Goal: Use online tool/utility: Use online tool/utility

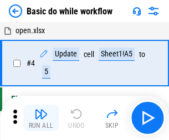
click at [41, 118] on img "button" at bounding box center [40, 113] width 13 height 13
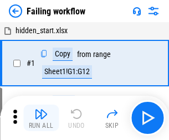
click at [41, 118] on img "button" at bounding box center [40, 113] width 13 height 13
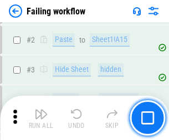
scroll to position [235, 0]
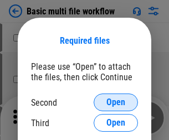
click at [116, 102] on span "Open" at bounding box center [115, 102] width 19 height 9
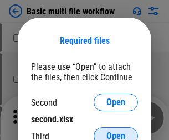
click at [116, 132] on span "Open" at bounding box center [115, 136] width 19 height 9
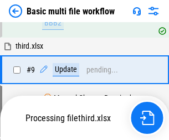
scroll to position [305, 0]
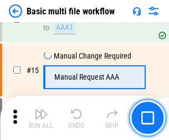
click at [41, 118] on img "button" at bounding box center [40, 113] width 13 height 13
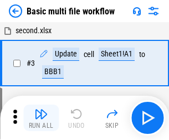
click at [41, 118] on img "button" at bounding box center [40, 113] width 13 height 13
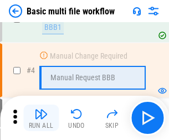
click at [41, 118] on img "button" at bounding box center [40, 113] width 13 height 13
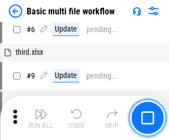
click at [41, 118] on img "button" at bounding box center [40, 113] width 13 height 13
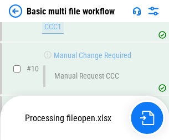
scroll to position [518, 0]
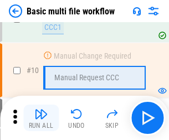
click at [41, 118] on img "button" at bounding box center [40, 113] width 13 height 13
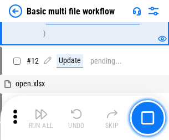
scroll to position [518, 0]
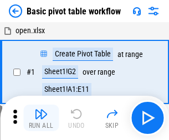
click at [41, 118] on img "button" at bounding box center [40, 113] width 13 height 13
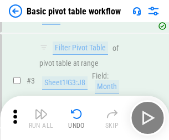
scroll to position [265, 0]
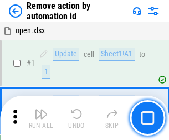
scroll to position [41, 0]
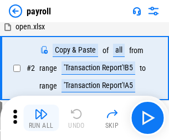
click at [41, 118] on img "button" at bounding box center [40, 113] width 13 height 13
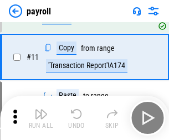
scroll to position [80, 0]
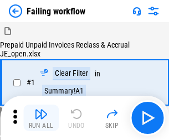
click at [41, 118] on img "button" at bounding box center [40, 113] width 13 height 13
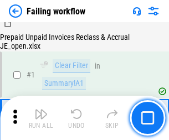
scroll to position [179, 0]
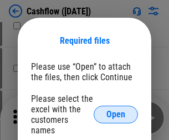
click at [116, 110] on span "Open" at bounding box center [115, 114] width 19 height 9
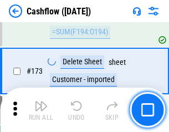
scroll to position [1171, 0]
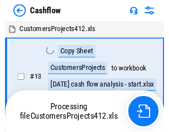
scroll to position [13, 0]
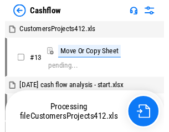
scroll to position [13, 0]
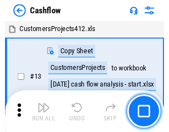
scroll to position [13, 0]
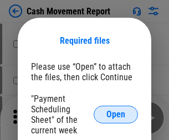
click at [116, 114] on span "Open" at bounding box center [115, 114] width 19 height 9
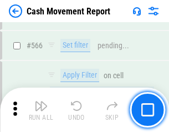
scroll to position [5069, 0]
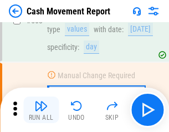
click at [41, 110] on img "button" at bounding box center [40, 105] width 13 height 13
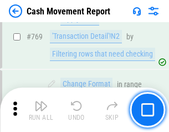
scroll to position [6146, 0]
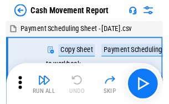
scroll to position [20, 0]
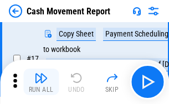
click at [41, 82] on img "button" at bounding box center [40, 77] width 13 height 13
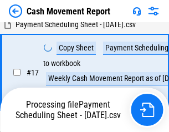
scroll to position [230, 0]
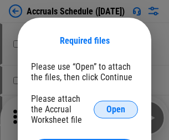
click at [116, 109] on span "Open" at bounding box center [115, 109] width 19 height 9
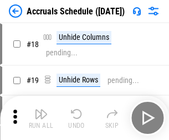
scroll to position [106, 0]
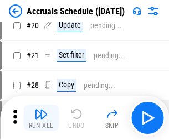
click at [41, 118] on img "button" at bounding box center [40, 113] width 13 height 13
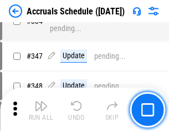
scroll to position [2288, 0]
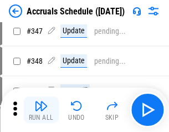
click at [41, 110] on img "button" at bounding box center [40, 105] width 13 height 13
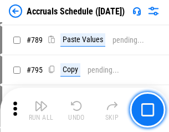
scroll to position [4646, 0]
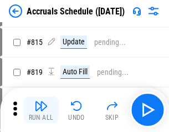
click at [41, 110] on img "button" at bounding box center [40, 105] width 13 height 13
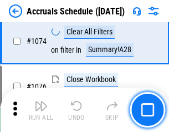
scroll to position [6625, 0]
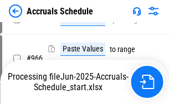
scroll to position [6137, 0]
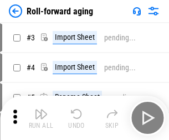
click at [41, 110] on img "button" at bounding box center [40, 113] width 13 height 13
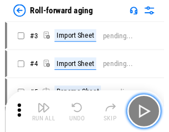
scroll to position [2, 0]
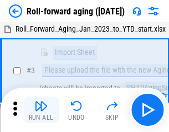
click at [41, 110] on img "button" at bounding box center [40, 105] width 13 height 13
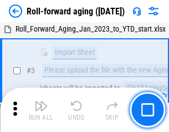
scroll to position [71, 0]
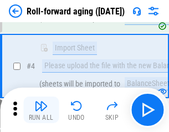
click at [41, 110] on img "button" at bounding box center [40, 105] width 13 height 13
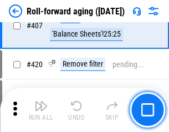
scroll to position [3836, 0]
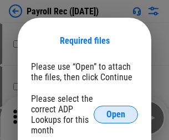
click at [116, 114] on span "Open" at bounding box center [115, 114] width 19 height 9
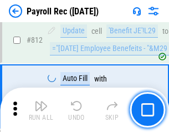
scroll to position [7027, 0]
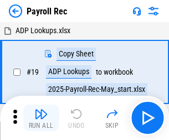
click at [41, 118] on img "button" at bounding box center [40, 113] width 13 height 13
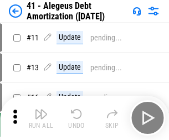
click at [41, 118] on img "button" at bounding box center [40, 113] width 13 height 13
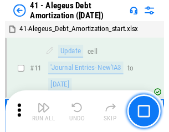
scroll to position [137, 0]
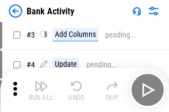
click at [41, 90] on img "button" at bounding box center [40, 86] width 13 height 13
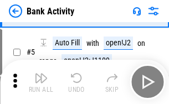
scroll to position [59, 0]
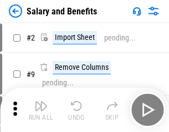
click at [41, 110] on img "button" at bounding box center [40, 105] width 13 height 13
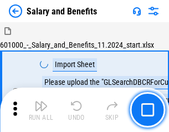
scroll to position [15, 0]
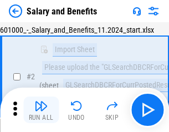
click at [41, 110] on img "button" at bounding box center [40, 105] width 13 height 13
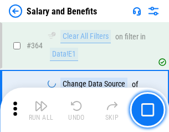
scroll to position [5209, 0]
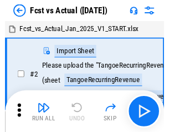
scroll to position [14, 0]
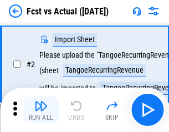
click at [41, 110] on img "button" at bounding box center [40, 105] width 13 height 13
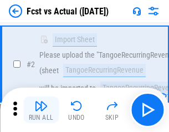
click at [41, 110] on img "button" at bounding box center [40, 105] width 13 height 13
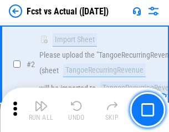
scroll to position [103, 0]
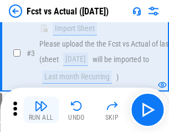
click at [41, 110] on img "button" at bounding box center [40, 105] width 13 height 13
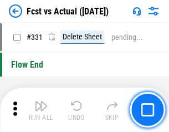
scroll to position [5295, 0]
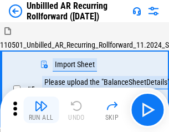
click at [41, 110] on img "button" at bounding box center [40, 105] width 13 height 13
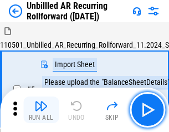
scroll to position [24, 0]
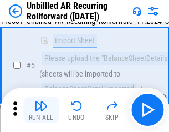
click at [41, 110] on img "button" at bounding box center [40, 105] width 13 height 13
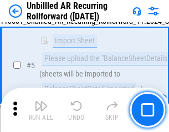
scroll to position [104, 0]
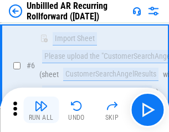
click at [41, 110] on img "button" at bounding box center [40, 105] width 13 height 13
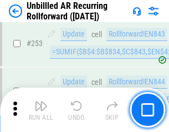
scroll to position [3757, 0]
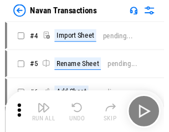
scroll to position [18, 0]
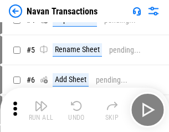
click at [41, 110] on img "button" at bounding box center [40, 105] width 13 height 13
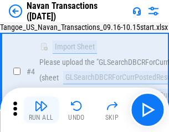
click at [41, 110] on img "button" at bounding box center [40, 105] width 13 height 13
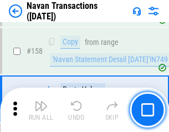
scroll to position [3586, 0]
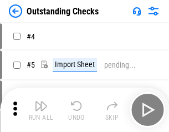
click at [41, 110] on img "button" at bounding box center [40, 105] width 13 height 13
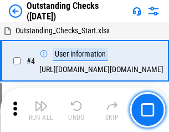
scroll to position [46, 0]
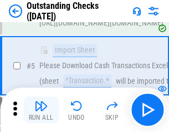
click at [41, 110] on img "button" at bounding box center [40, 105] width 13 height 13
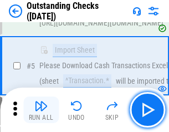
scroll to position [116, 0]
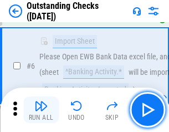
click at [41, 110] on img "button" at bounding box center [40, 105] width 13 height 13
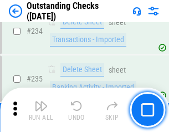
scroll to position [3359, 0]
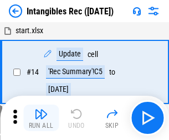
click at [41, 118] on img "button" at bounding box center [40, 113] width 13 height 13
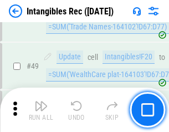
scroll to position [431, 0]
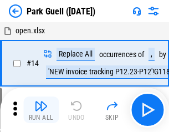
click at [41, 110] on img "button" at bounding box center [40, 105] width 13 height 13
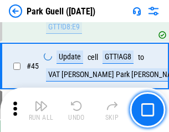
scroll to position [1383, 0]
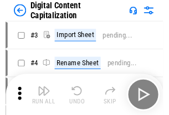
scroll to position [32, 0]
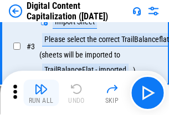
click at [41, 93] on img "button" at bounding box center [40, 88] width 13 height 13
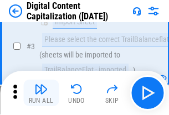
click at [41, 93] on img "button" at bounding box center [40, 88] width 13 height 13
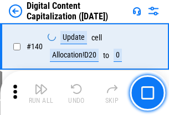
scroll to position [1173, 0]
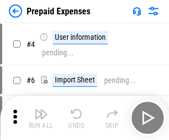
click at [41, 110] on img "button" at bounding box center [40, 113] width 13 height 13
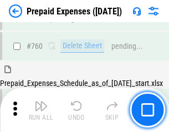
scroll to position [3066, 0]
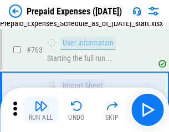
click at [41, 110] on img "button" at bounding box center [40, 105] width 13 height 13
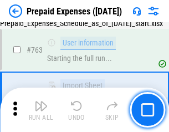
scroll to position [3131, 0]
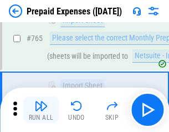
click at [41, 110] on img "button" at bounding box center [40, 105] width 13 height 13
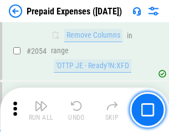
scroll to position [11562, 0]
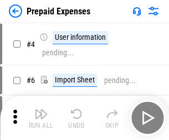
click at [41, 118] on img "button" at bounding box center [40, 113] width 13 height 13
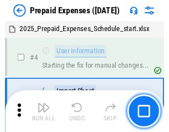
scroll to position [49, 0]
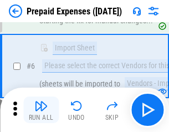
click at [41, 110] on img "button" at bounding box center [40, 105] width 13 height 13
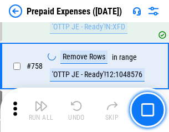
scroll to position [3941, 0]
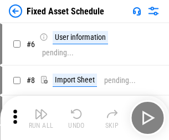
click at [41, 118] on img "button" at bounding box center [40, 113] width 13 height 13
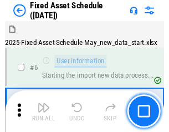
scroll to position [60, 0]
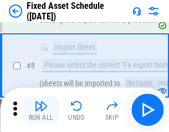
click at [41, 110] on img "button" at bounding box center [40, 105] width 13 height 13
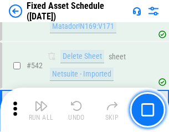
scroll to position [3943, 0]
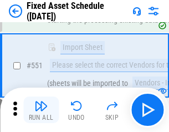
click at [41, 110] on img "button" at bounding box center [40, 105] width 13 height 13
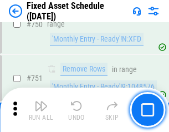
scroll to position [5392, 0]
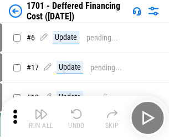
click at [41, 118] on img "button" at bounding box center [40, 113] width 13 height 13
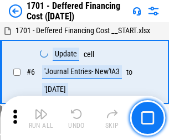
scroll to position [133, 0]
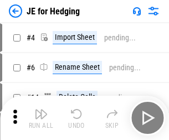
click at [41, 110] on img "button" at bounding box center [40, 113] width 13 height 13
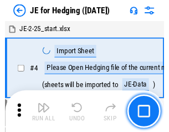
scroll to position [2, 0]
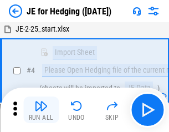
click at [41, 110] on img "button" at bounding box center [40, 105] width 13 height 13
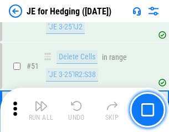
scroll to position [716, 0]
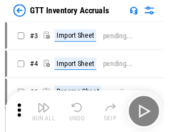
scroll to position [2, 0]
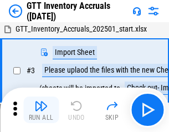
click at [41, 110] on img "button" at bounding box center [40, 105] width 13 height 13
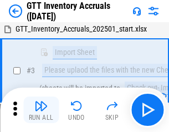
click at [41, 110] on img "button" at bounding box center [40, 105] width 13 height 13
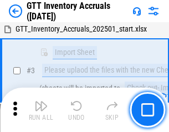
scroll to position [71, 0]
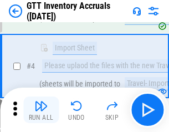
click at [41, 110] on img "button" at bounding box center [40, 105] width 13 height 13
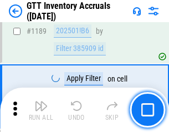
scroll to position [9032, 0]
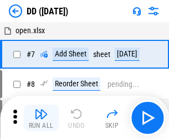
click at [41, 118] on img "button" at bounding box center [40, 113] width 13 height 13
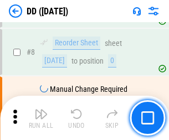
scroll to position [107, 0]
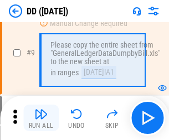
click at [41, 118] on img "button" at bounding box center [40, 113] width 13 height 13
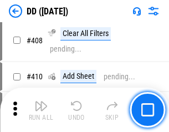
scroll to position [4949, 0]
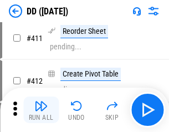
click at [41, 110] on img "button" at bounding box center [40, 105] width 13 height 13
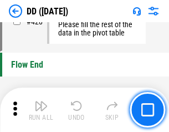
scroll to position [5294, 0]
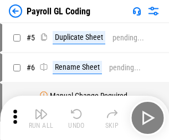
click at [41, 118] on img "button" at bounding box center [40, 113] width 13 height 13
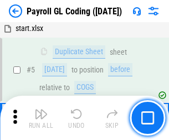
scroll to position [133, 0]
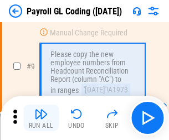
click at [41, 118] on img "button" at bounding box center [40, 113] width 13 height 13
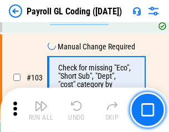
scroll to position [2595, 0]
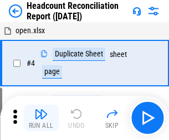
click at [41, 118] on img "button" at bounding box center [40, 113] width 13 height 13
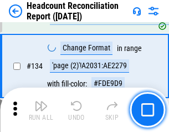
scroll to position [1330, 0]
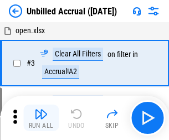
click at [41, 118] on img "button" at bounding box center [40, 113] width 13 height 13
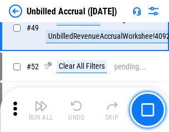
scroll to position [1003, 0]
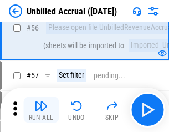
click at [41, 110] on img "button" at bounding box center [40, 105] width 13 height 13
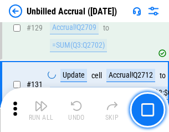
scroll to position [3295, 0]
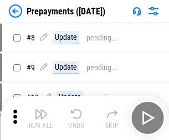
click at [41, 118] on img "button" at bounding box center [40, 113] width 13 height 13
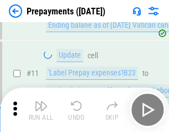
scroll to position [69, 0]
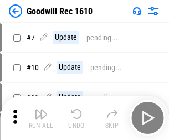
click at [41, 118] on img "button" at bounding box center [40, 113] width 13 height 13
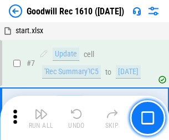
scroll to position [189, 0]
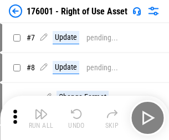
click at [41, 118] on img "button" at bounding box center [40, 113] width 13 height 13
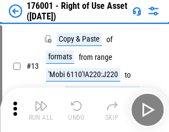
scroll to position [71, 0]
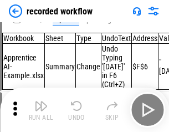
click at [41, 110] on img "button" at bounding box center [40, 105] width 13 height 13
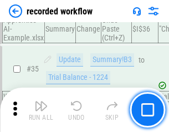
scroll to position [3457, 0]
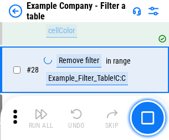
scroll to position [1012, 0]
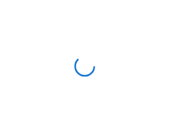
scroll to position [17, 0]
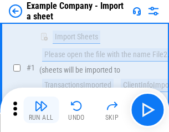
click at [41, 110] on img "button" at bounding box center [40, 105] width 13 height 13
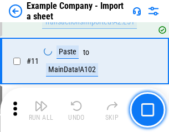
scroll to position [244, 0]
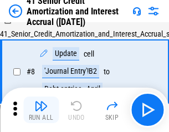
click at [41, 110] on img "button" at bounding box center [40, 105] width 13 height 13
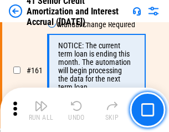
click at [41, 110] on img "button" at bounding box center [40, 105] width 13 height 13
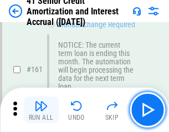
scroll to position [1183, 0]
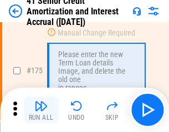
click at [41, 110] on img "button" at bounding box center [40, 105] width 13 height 13
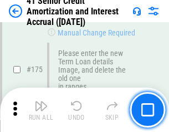
scroll to position [1295, 0]
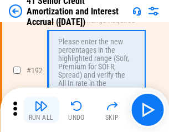
click at [41, 110] on img "button" at bounding box center [40, 105] width 13 height 13
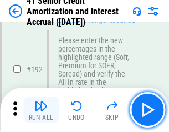
scroll to position [1411, 0]
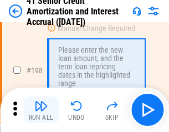
click at [41, 110] on img "button" at bounding box center [40, 105] width 13 height 13
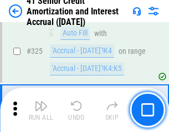
scroll to position [2826, 0]
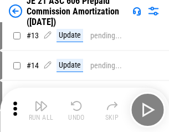
click at [41, 110] on img "button" at bounding box center [40, 105] width 13 height 13
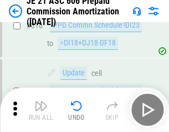
scroll to position [2065, 0]
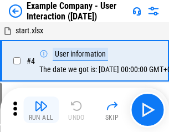
click at [41, 110] on img "button" at bounding box center [40, 105] width 13 height 13
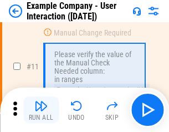
click at [41, 110] on img "button" at bounding box center [40, 105] width 13 height 13
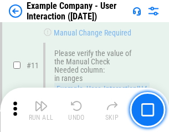
scroll to position [239, 0]
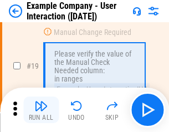
click at [41, 110] on img "button" at bounding box center [40, 105] width 13 height 13
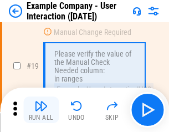
click at [41, 110] on img "button" at bounding box center [40, 105] width 13 height 13
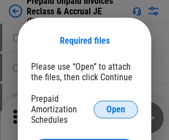
click at [116, 109] on span "Open" at bounding box center [115, 109] width 19 height 9
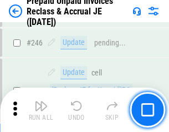
scroll to position [1493, 0]
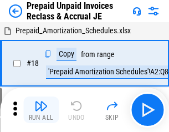
click at [41, 110] on img "button" at bounding box center [40, 105] width 13 height 13
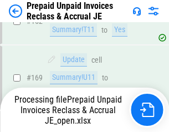
scroll to position [1437, 0]
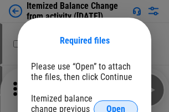
click at [116, 105] on span "Open" at bounding box center [115, 109] width 19 height 9
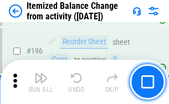
scroll to position [2129, 0]
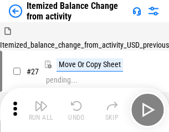
scroll to position [17, 0]
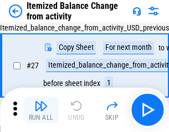
click at [41, 110] on img "button" at bounding box center [40, 105] width 13 height 13
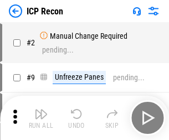
scroll to position [5, 0]
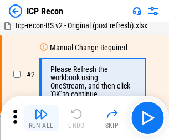
click at [41, 118] on img "button" at bounding box center [40, 113] width 13 height 13
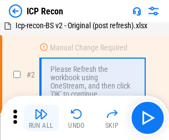
click at [41, 118] on img "button" at bounding box center [40, 113] width 13 height 13
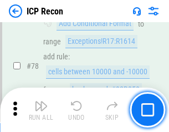
scroll to position [1084, 0]
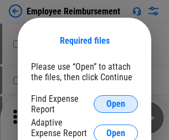
click at [116, 104] on span "Open" at bounding box center [115, 104] width 19 height 9
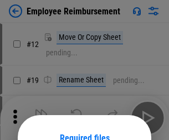
scroll to position [97, 0]
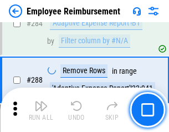
scroll to position [3007, 0]
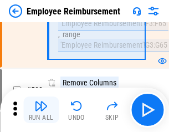
click at [41, 110] on img "button" at bounding box center [40, 105] width 13 height 13
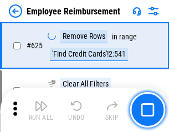
scroll to position [6622, 0]
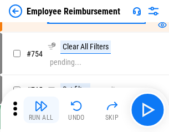
click at [41, 110] on img "button" at bounding box center [40, 105] width 13 height 13
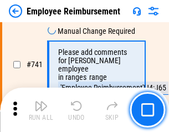
scroll to position [7760, 0]
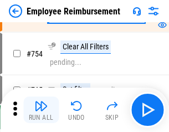
click at [41, 110] on img "button" at bounding box center [40, 105] width 13 height 13
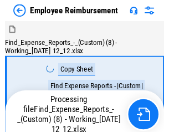
scroll to position [38, 0]
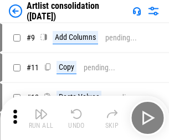
click at [41, 118] on img "button" at bounding box center [40, 113] width 13 height 13
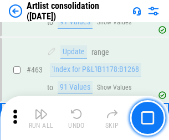
scroll to position [4843, 0]
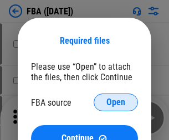
click at [116, 102] on span "Open" at bounding box center [115, 102] width 19 height 9
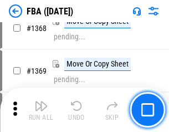
scroll to position [11879, 0]
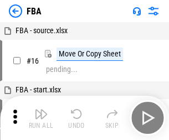
scroll to position [11, 0]
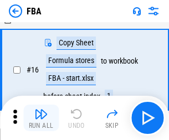
click at [41, 118] on img "button" at bounding box center [40, 113] width 13 height 13
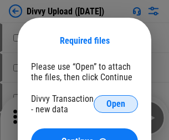
click at [116, 104] on span "Open" at bounding box center [115, 104] width 19 height 9
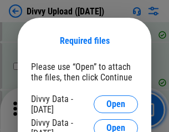
scroll to position [1145, 0]
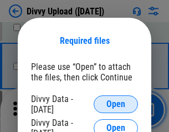
click at [116, 104] on span "Open" at bounding box center [115, 104] width 19 height 9
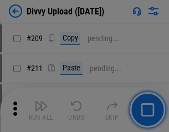
scroll to position [1879, 0]
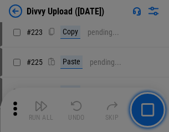
scroll to position [2207, 0]
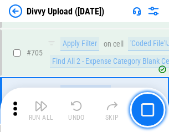
scroll to position [7567, 0]
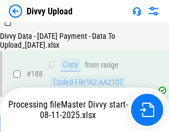
scroll to position [1302, 0]
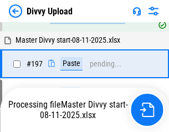
scroll to position [1602, 0]
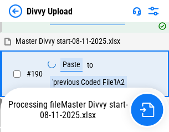
scroll to position [1406, 0]
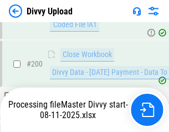
scroll to position [1790, 0]
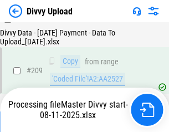
scroll to position [2034, 0]
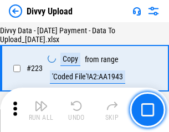
scroll to position [2521, 0]
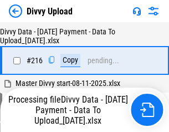
scroll to position [2286, 0]
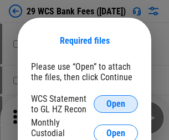
click at [116, 104] on span "Open" at bounding box center [115, 104] width 19 height 9
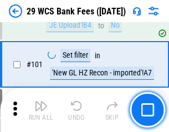
scroll to position [1078, 0]
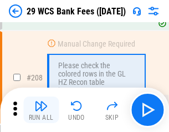
click at [41, 110] on img "button" at bounding box center [40, 105] width 13 height 13
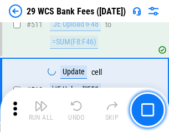
scroll to position [5565, 0]
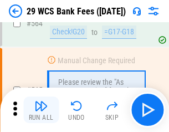
click at [41, 110] on img "button" at bounding box center [40, 105] width 13 height 13
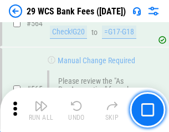
scroll to position [5982, 0]
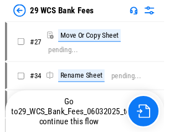
scroll to position [2, 0]
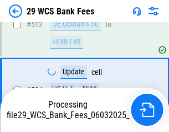
scroll to position [5905, 0]
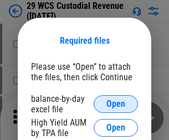
click at [116, 104] on span "Open" at bounding box center [115, 104] width 19 height 9
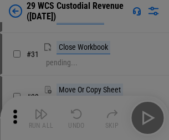
scroll to position [237, 0]
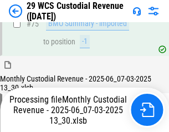
scroll to position [1155, 0]
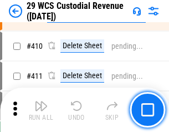
click at [41, 110] on img "button" at bounding box center [40, 105] width 13 height 13
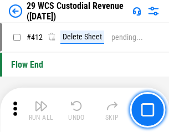
scroll to position [5282, 0]
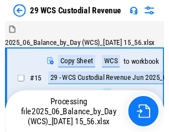
scroll to position [27, 0]
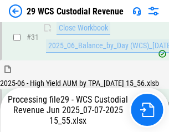
scroll to position [568, 0]
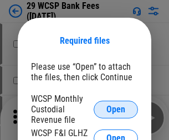
click at [116, 109] on span "Open" at bounding box center [115, 109] width 19 height 9
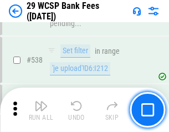
scroll to position [4250, 0]
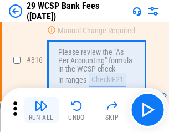
click at [41, 110] on img "button" at bounding box center [40, 105] width 13 height 13
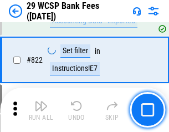
scroll to position [6814, 0]
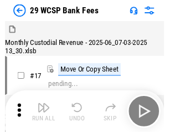
scroll to position [27, 0]
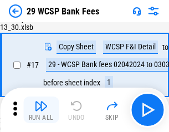
click at [41, 110] on img "button" at bounding box center [40, 105] width 13 height 13
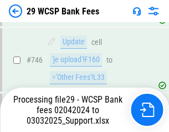
scroll to position [6007, 0]
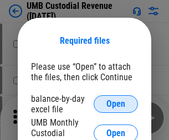
click at [116, 104] on span "Open" at bounding box center [115, 104] width 19 height 9
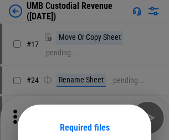
scroll to position [87, 0]
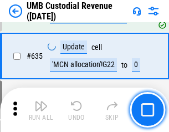
scroll to position [5788, 0]
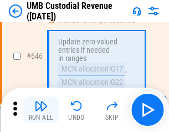
click at [41, 110] on img "button" at bounding box center [40, 105] width 13 height 13
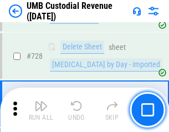
scroll to position [6823, 0]
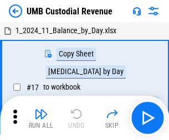
scroll to position [8, 0]
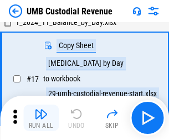
click at [41, 118] on img "button" at bounding box center [40, 113] width 13 height 13
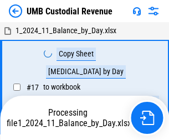
scroll to position [8, 0]
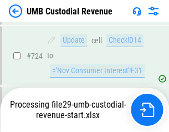
scroll to position [6750, 0]
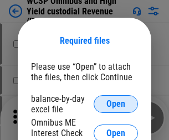
click at [116, 104] on span "Open" at bounding box center [115, 104] width 19 height 9
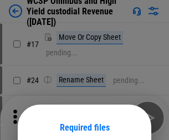
scroll to position [87, 0]
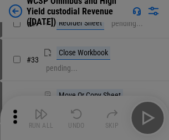
scroll to position [253, 0]
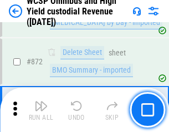
scroll to position [9361, 0]
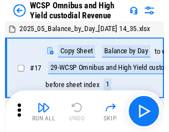
scroll to position [6, 0]
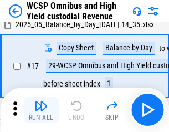
click at [41, 110] on img "button" at bounding box center [40, 105] width 13 height 13
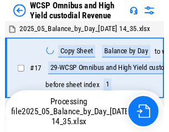
scroll to position [6, 0]
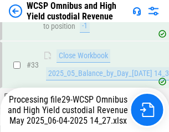
scroll to position [548, 0]
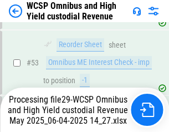
scroll to position [809, 0]
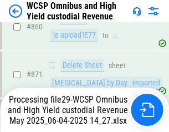
scroll to position [9336, 0]
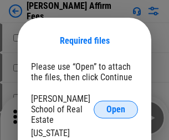
click at [116, 105] on span "Open" at bounding box center [115, 109] width 19 height 9
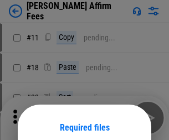
scroll to position [87, 0]
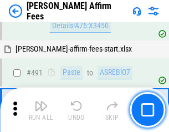
scroll to position [3008, 0]
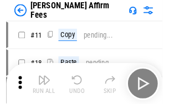
scroll to position [11, 0]
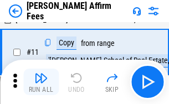
click at [41, 82] on img "button" at bounding box center [40, 77] width 13 height 13
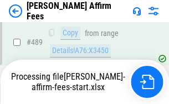
scroll to position [2965, 0]
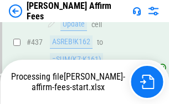
scroll to position [2558, 0]
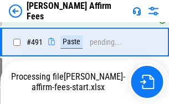
scroll to position [3021, 0]
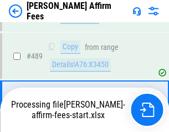
scroll to position [2887, 0]
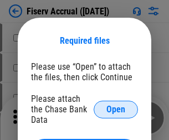
click at [116, 105] on span "Open" at bounding box center [115, 109] width 19 height 9
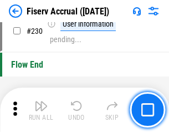
scroll to position [3505, 0]
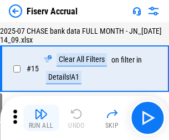
click at [41, 118] on img "button" at bounding box center [40, 113] width 13 height 13
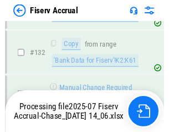
scroll to position [2504, 0]
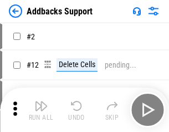
click at [41, 110] on img "button" at bounding box center [40, 105] width 13 height 13
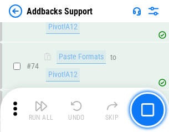
scroll to position [805, 0]
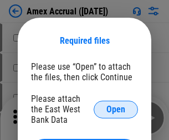
click at [116, 109] on span "Open" at bounding box center [115, 109] width 19 height 9
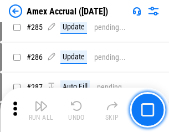
scroll to position [3029, 0]
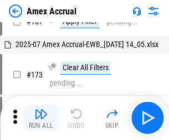
click at [41, 118] on img "button" at bounding box center [40, 113] width 13 height 13
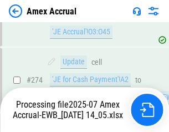
scroll to position [3296, 0]
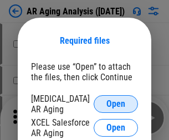
click at [116, 102] on span "Open" at bounding box center [115, 104] width 19 height 9
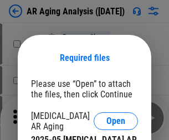
scroll to position [17, 0]
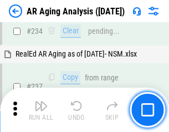
scroll to position [1715, 0]
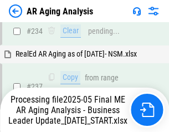
scroll to position [1748, 0]
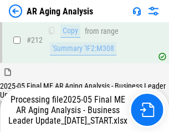
scroll to position [1702, 0]
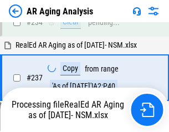
scroll to position [1748, 0]
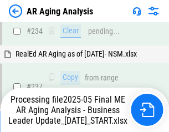
scroll to position [1702, 0]
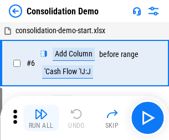
click at [41, 118] on img "button" at bounding box center [40, 113] width 13 height 13
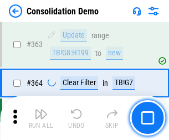
scroll to position [3707, 0]
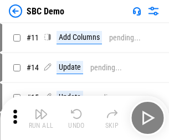
click at [41, 118] on img "button" at bounding box center [40, 113] width 13 height 13
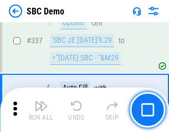
scroll to position [2910, 0]
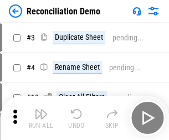
click at [41, 118] on img "button" at bounding box center [40, 113] width 13 height 13
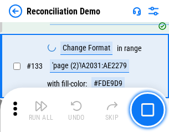
scroll to position [1314, 0]
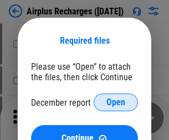
click at [116, 102] on span "Open" at bounding box center [115, 102] width 19 height 9
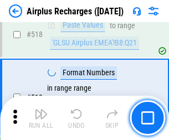
scroll to position [4760, 0]
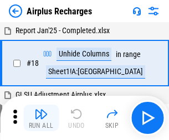
click at [41, 118] on img "button" at bounding box center [40, 113] width 13 height 13
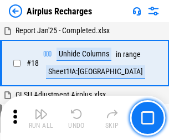
scroll to position [49, 0]
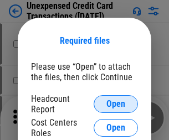
click at [116, 104] on span "Open" at bounding box center [115, 104] width 19 height 9
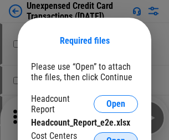
click at [116, 137] on span "Open" at bounding box center [115, 141] width 19 height 9
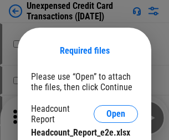
scroll to position [10, 0]
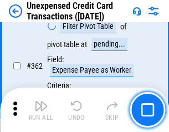
scroll to position [2844, 0]
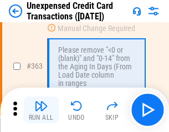
click at [41, 110] on img "button" at bounding box center [40, 105] width 13 height 13
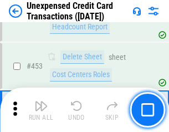
scroll to position [3773, 0]
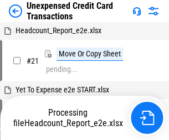
scroll to position [17, 0]
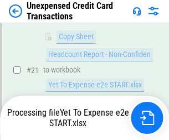
scroll to position [180, 0]
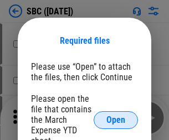
click at [116, 119] on span "Open" at bounding box center [115, 120] width 19 height 9
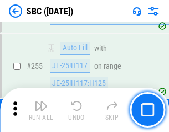
scroll to position [2161, 0]
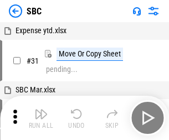
scroll to position [11, 0]
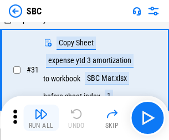
click at [41, 118] on img "button" at bounding box center [40, 113] width 13 height 13
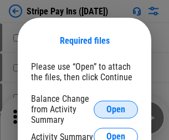
click at [116, 109] on span "Open" at bounding box center [115, 109] width 19 height 9
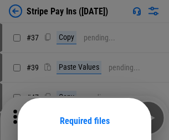
scroll to position [80, 0]
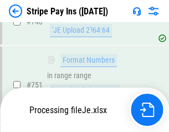
scroll to position [5734, 0]
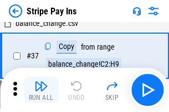
click at [41, 90] on img "button" at bounding box center [40, 86] width 13 height 13
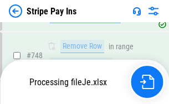
scroll to position [5710, 0]
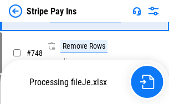
scroll to position [5710, 0]
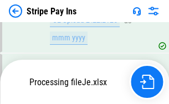
scroll to position [5710, 0]
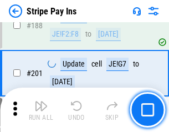
scroll to position [1575, 0]
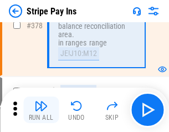
click at [41, 110] on img "button" at bounding box center [40, 105] width 13 height 13
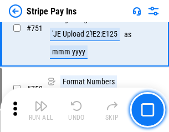
scroll to position [5696, 0]
